Goal: Transaction & Acquisition: Purchase product/service

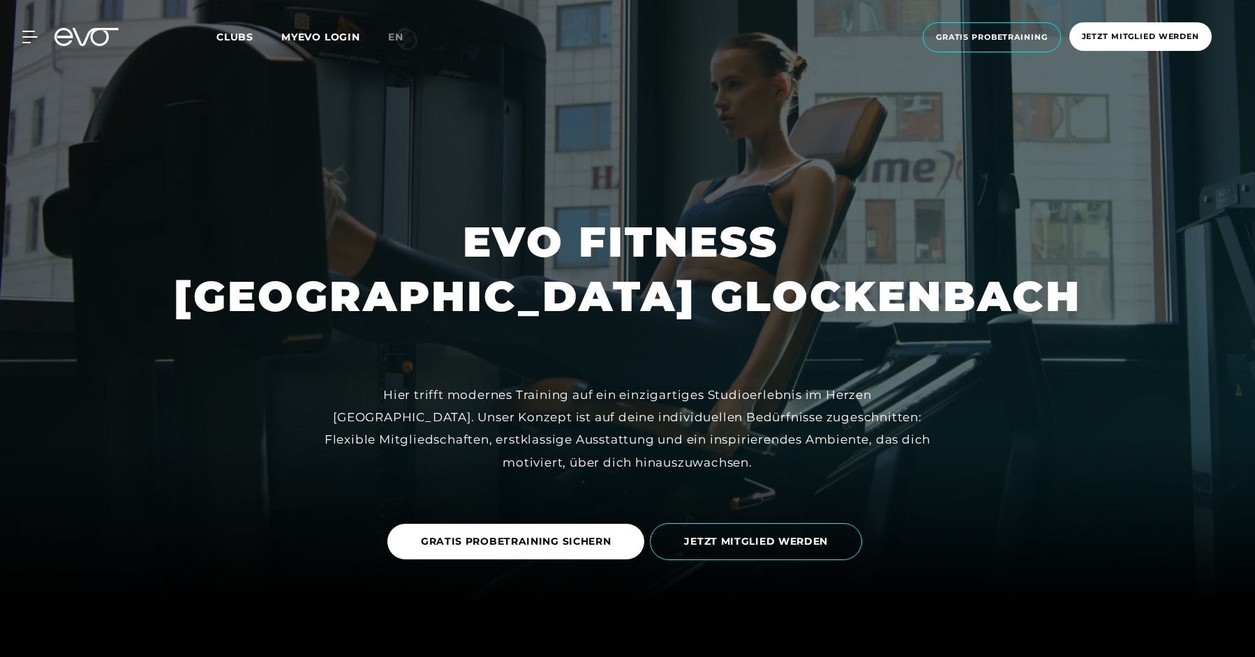
scroll to position [57, 0]
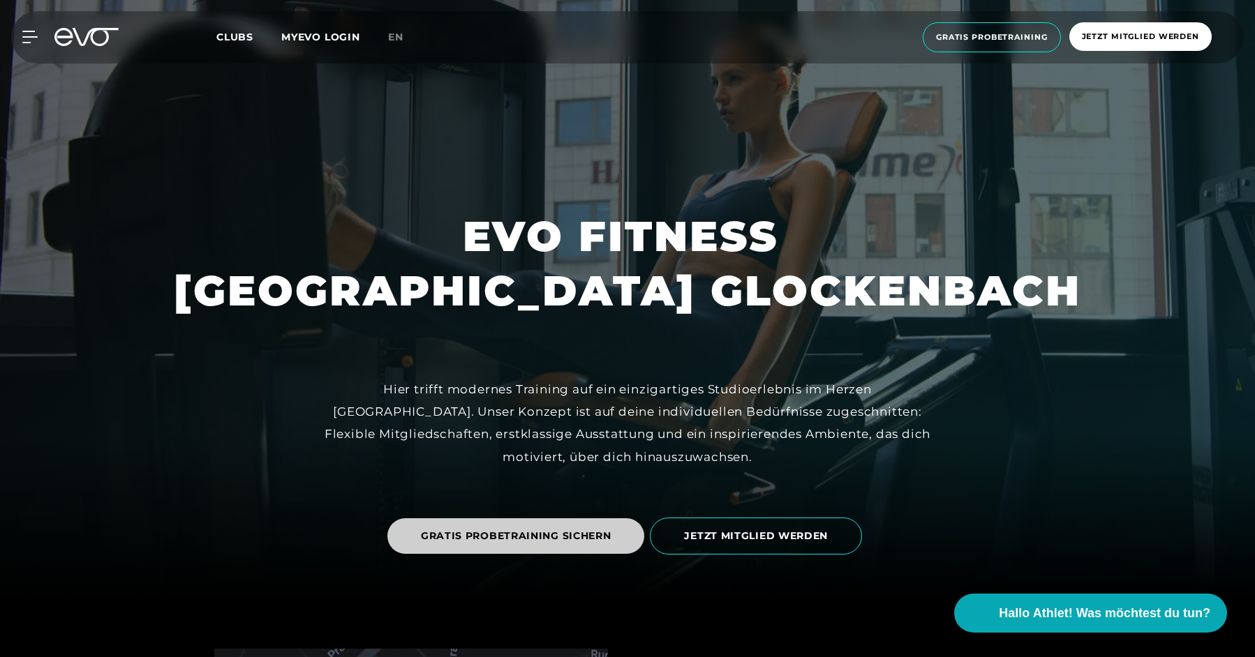
click at [544, 536] on span "GRATIS PROBETRAINING SICHERN" at bounding box center [516, 536] width 191 height 15
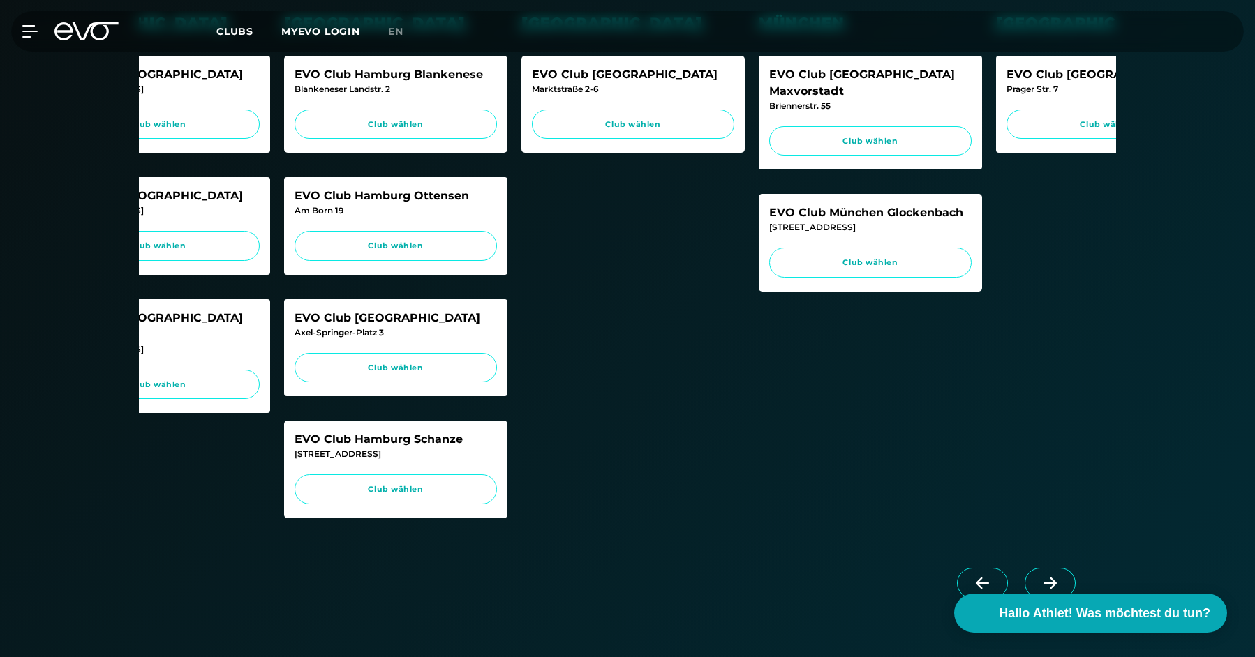
scroll to position [0, 349]
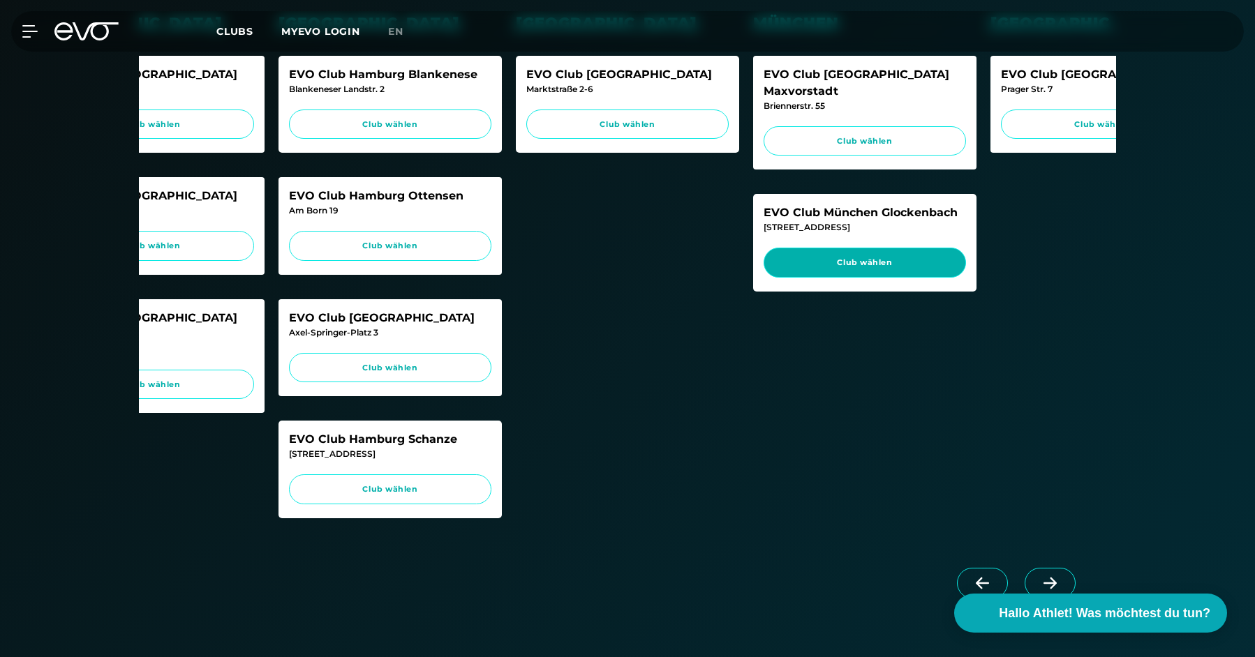
click at [838, 257] on span "Club wählen" at bounding box center [865, 263] width 176 height 12
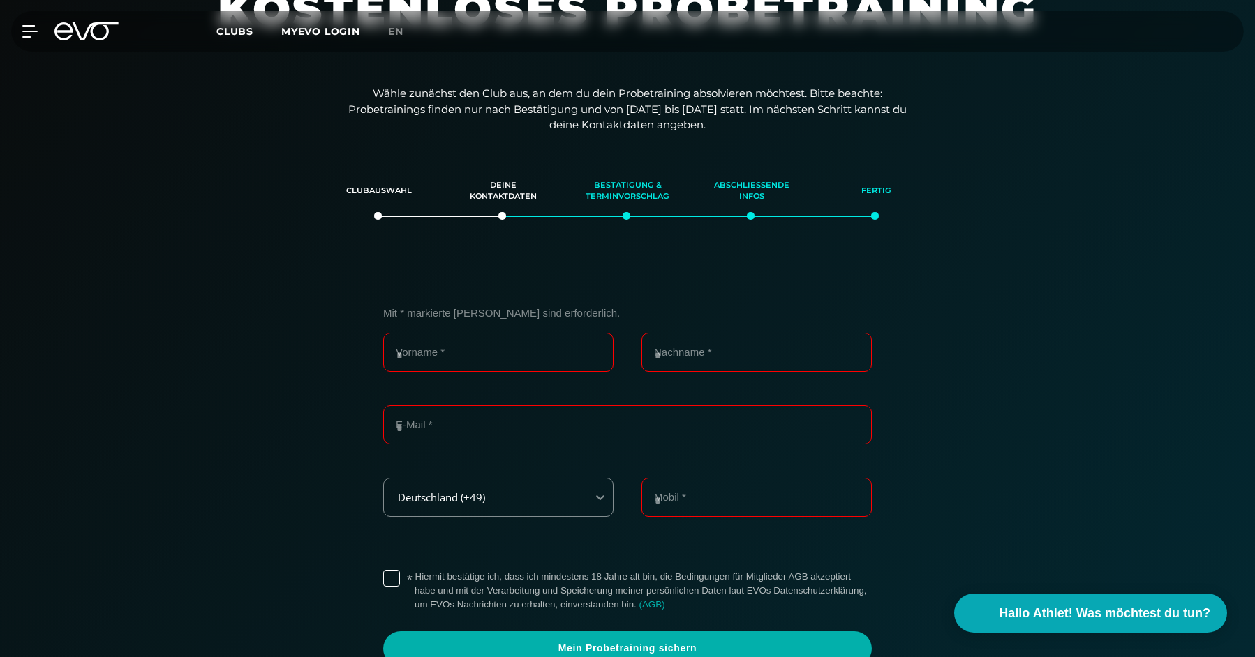
scroll to position [0, 0]
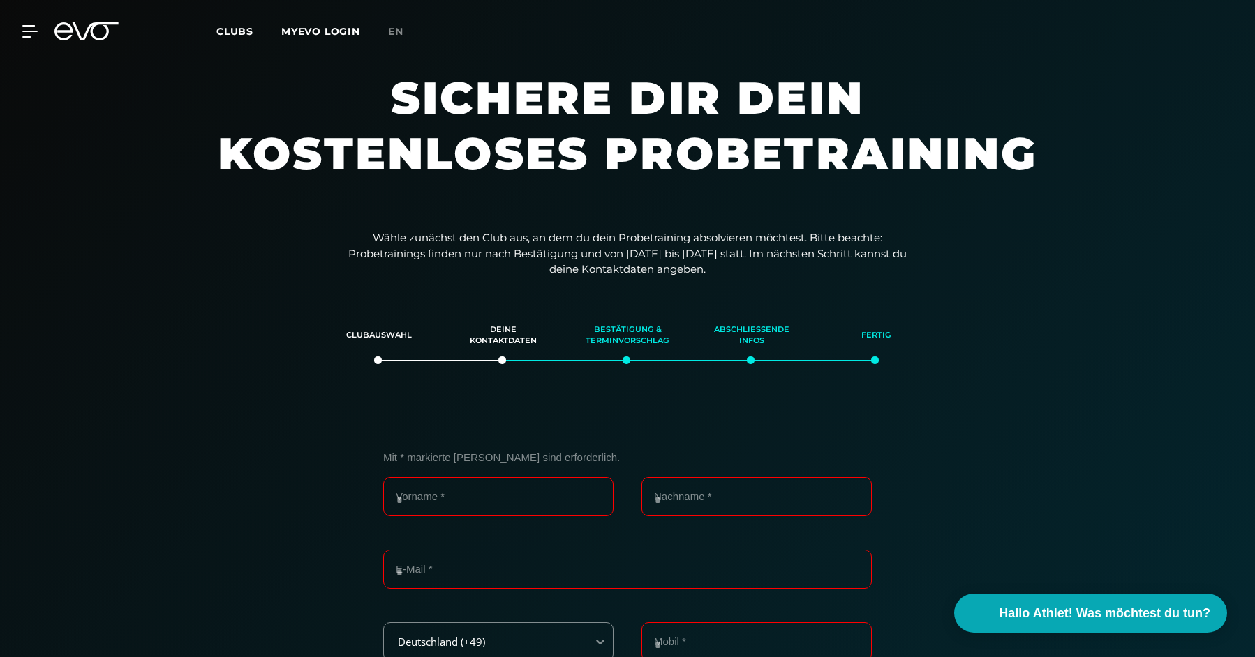
click at [91, 24] on icon at bounding box center [96, 31] width 46 height 18
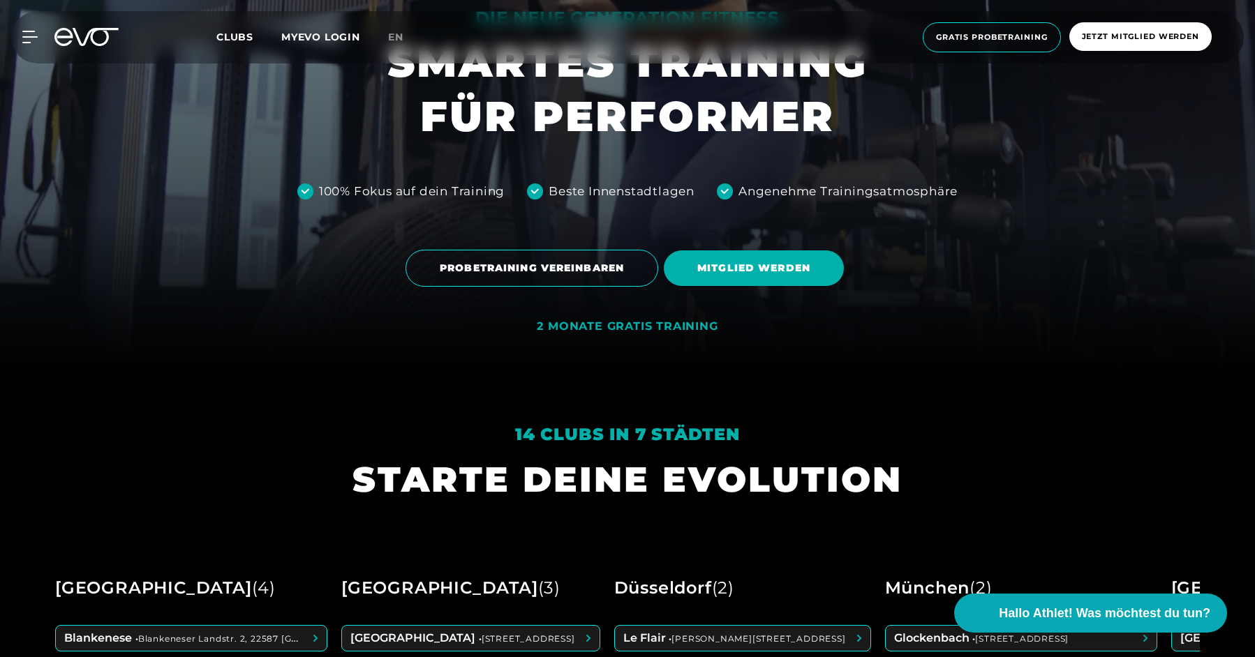
scroll to position [450, 0]
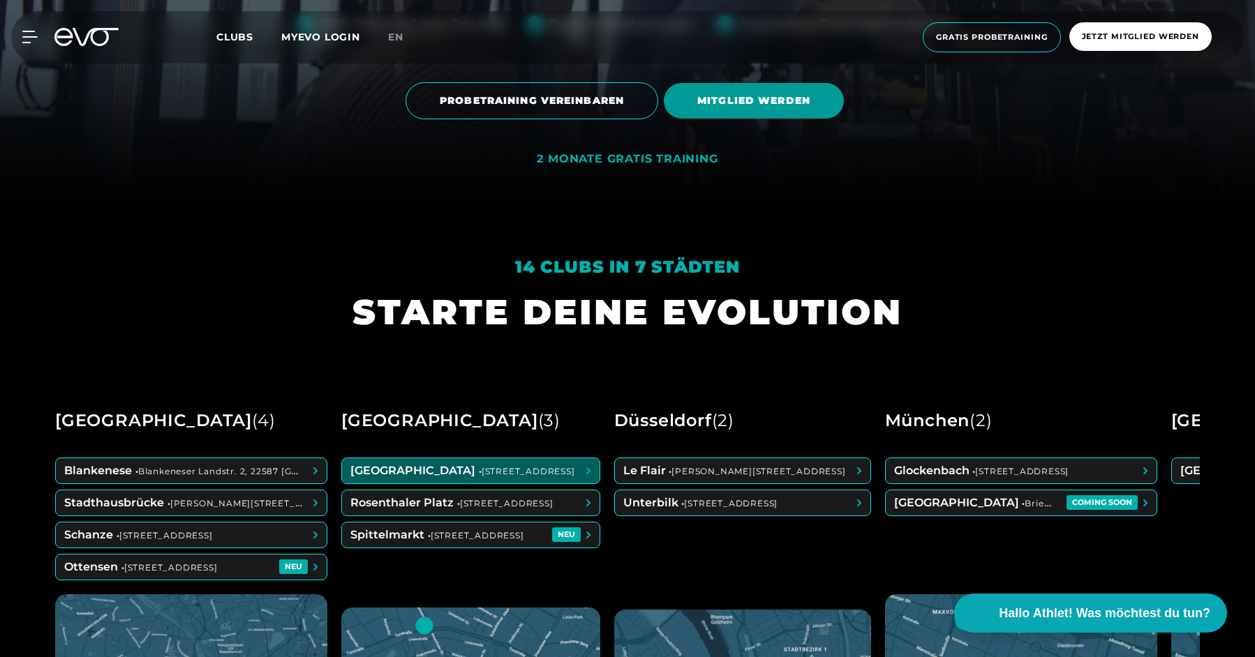
click at [759, 105] on span "MITGLIED WERDEN" at bounding box center [753, 101] width 113 height 15
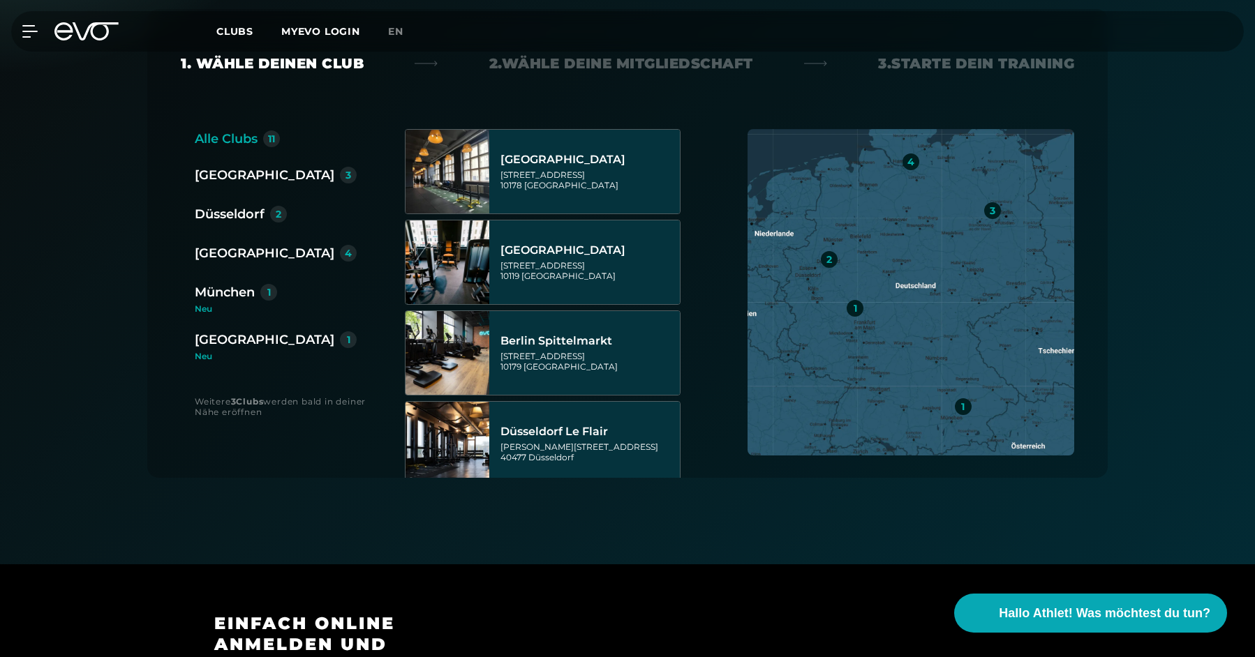
scroll to position [301, 0]
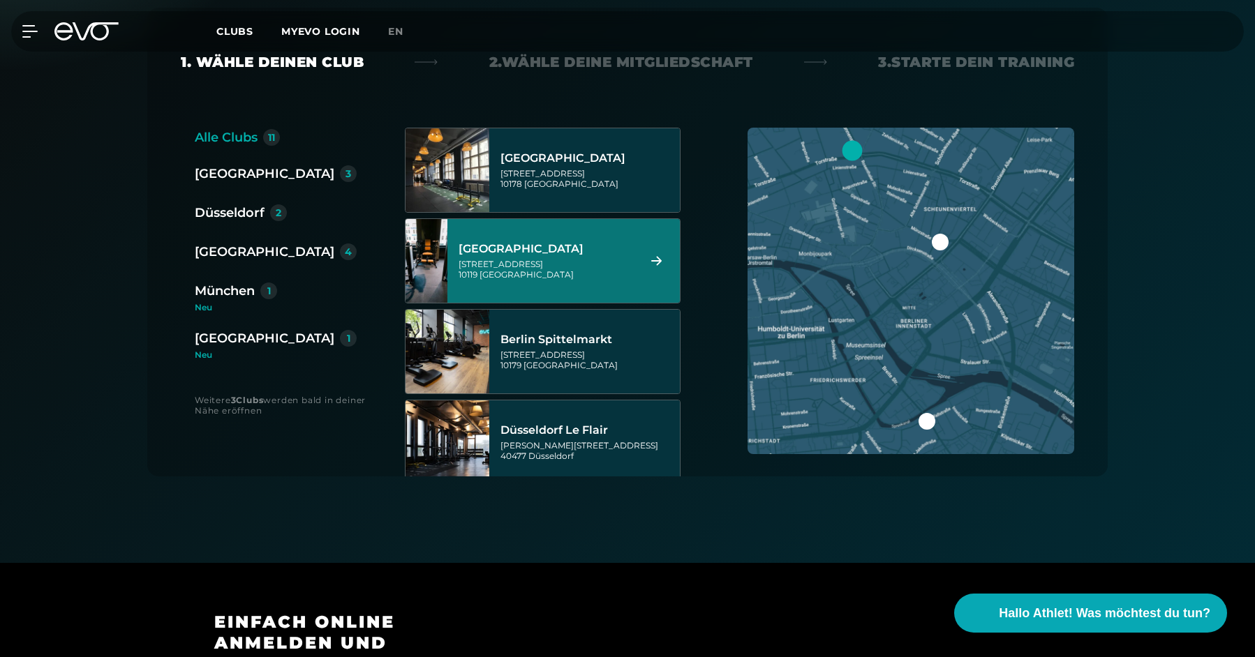
click at [255, 292] on div "München" at bounding box center [225, 291] width 60 height 20
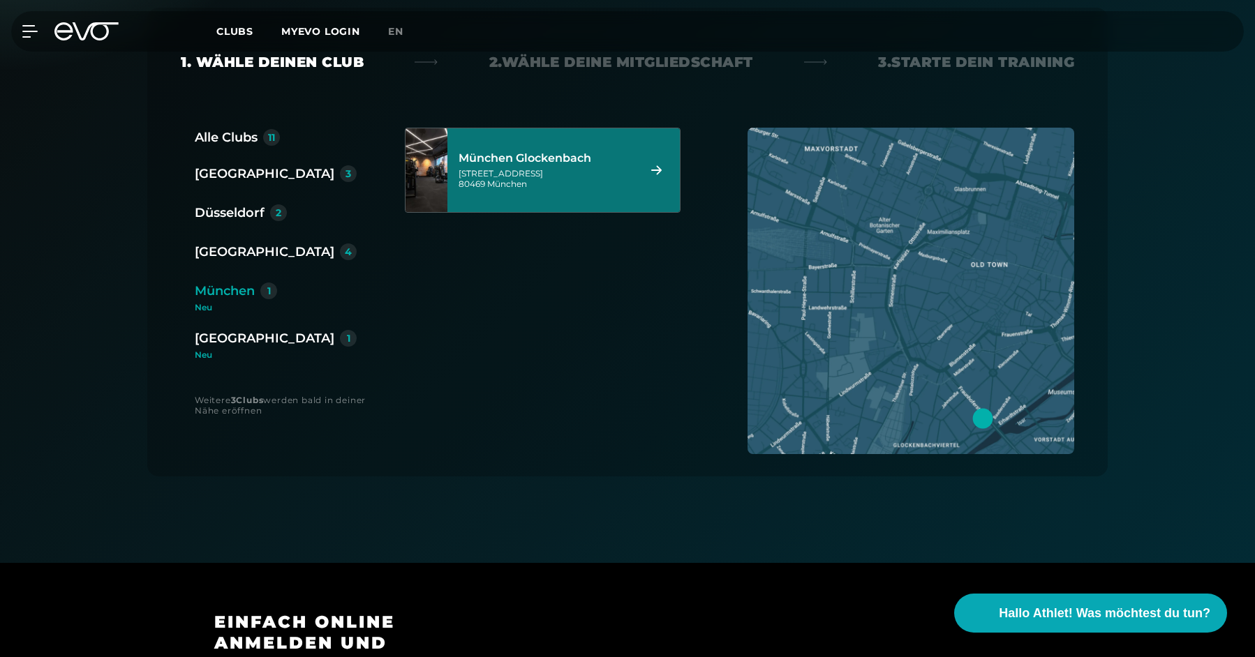
click at [544, 175] on div "[STREET_ADDRESS]" at bounding box center [546, 178] width 175 height 21
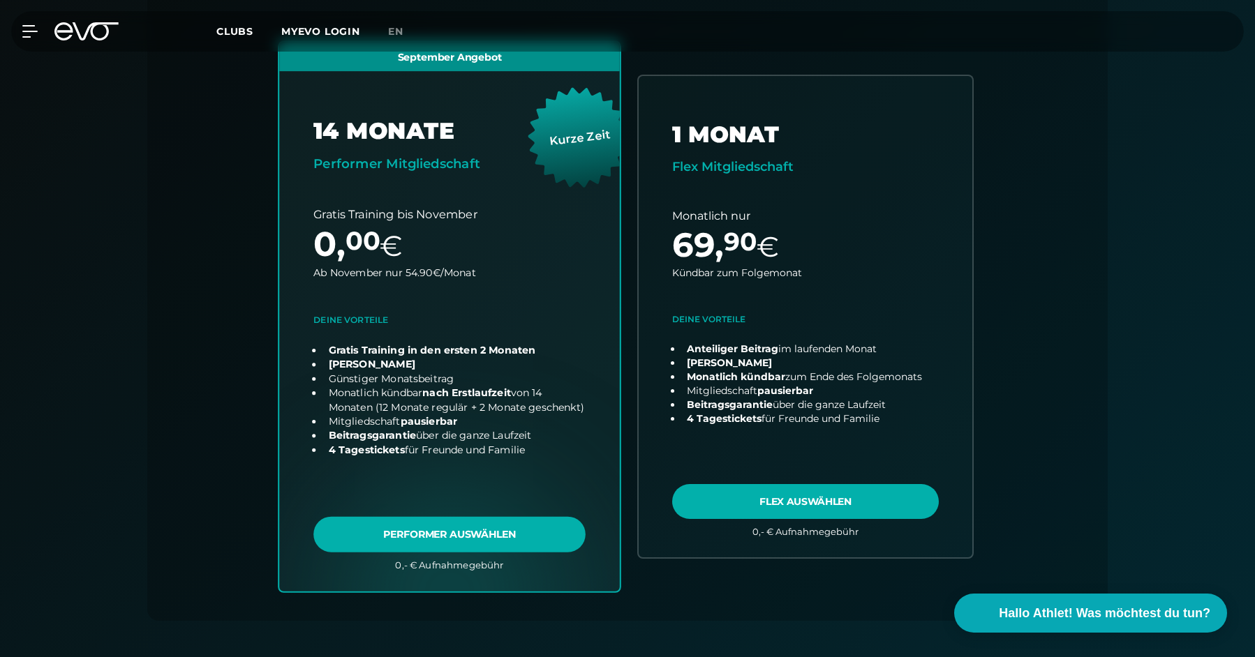
scroll to position [386, 0]
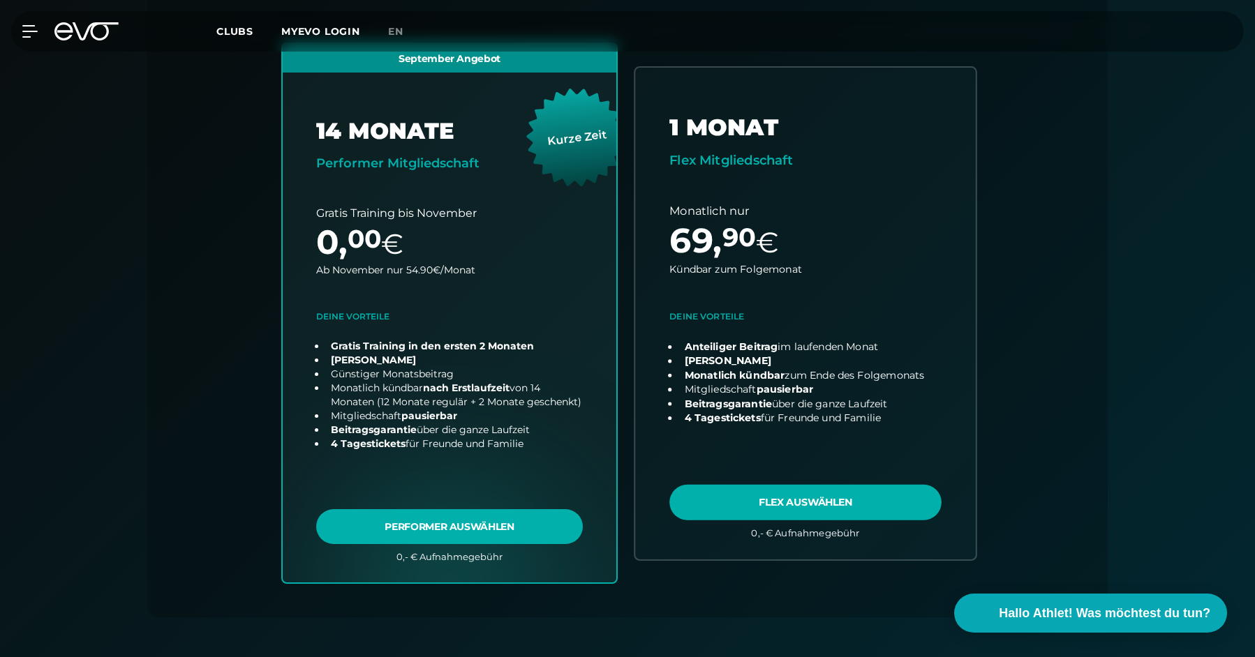
click at [741, 183] on link "choose plan" at bounding box center [805, 313] width 341 height 491
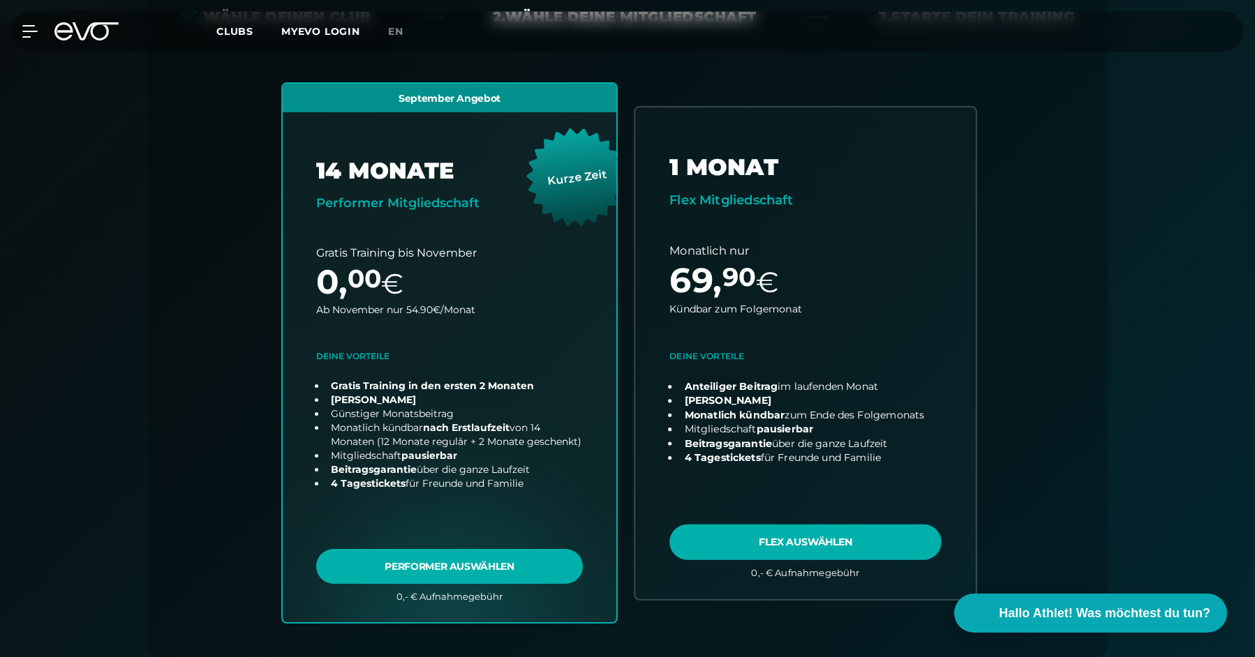
scroll to position [349, 0]
